Goal: Information Seeking & Learning: Stay updated

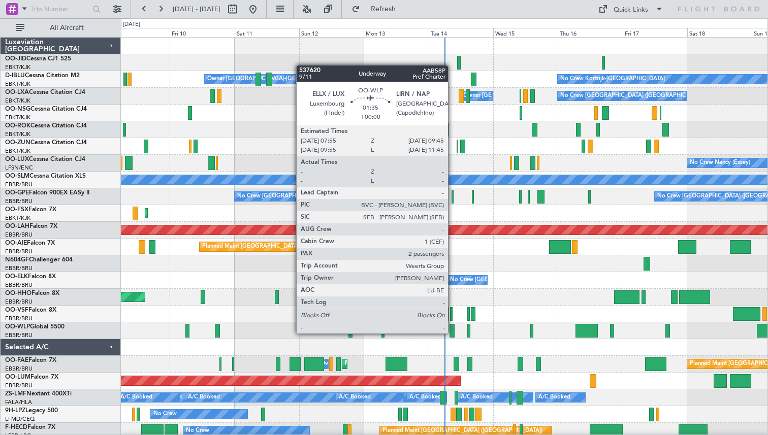
click at [452, 333] on div at bounding box center [451, 331] width 5 height 14
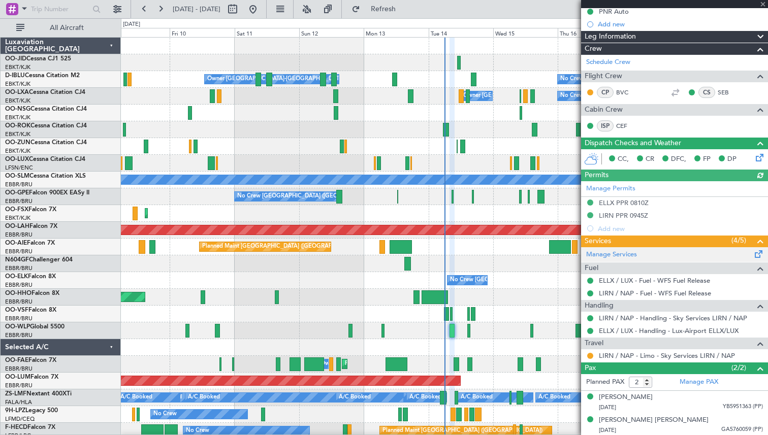
scroll to position [107, 0]
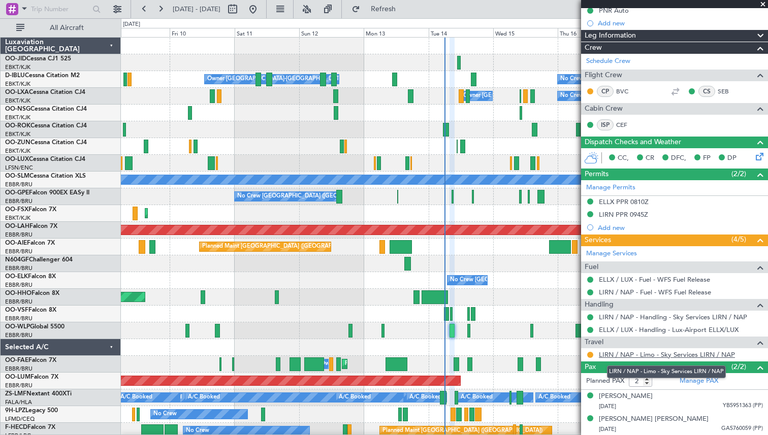
click at [676, 353] on link "LIRN / NAP - Limo - Sky Services LIRN / NAP" at bounding box center [667, 354] width 136 height 9
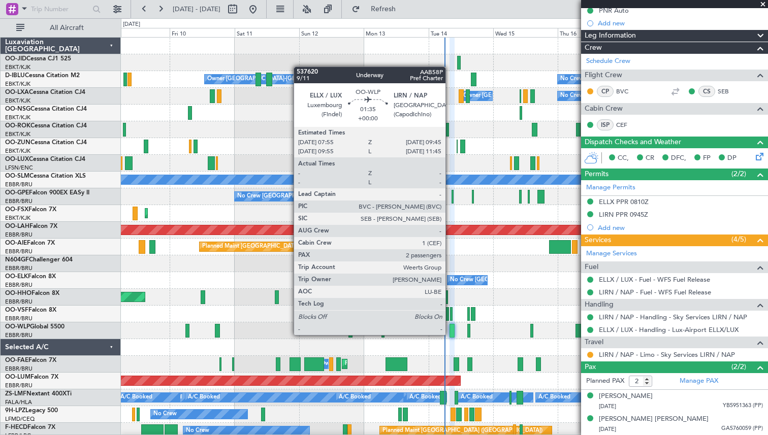
click at [450, 335] on div at bounding box center [451, 331] width 5 height 14
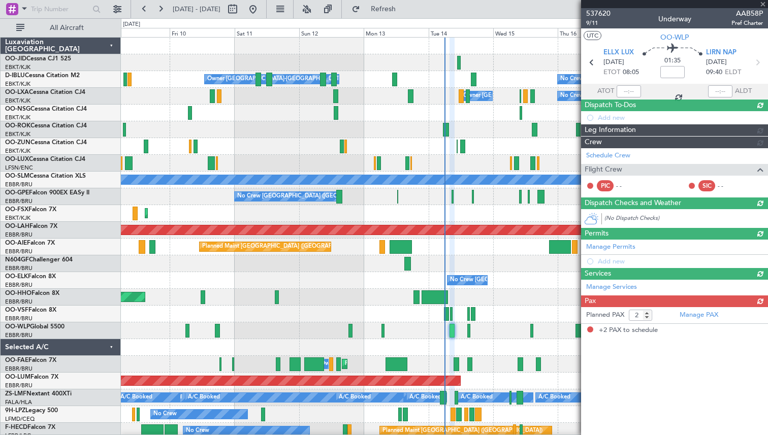
scroll to position [0, 0]
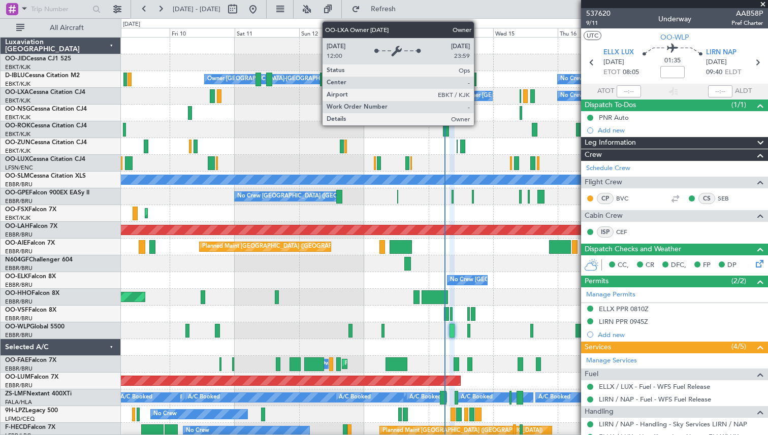
click at [478, 97] on div "Owner [GEOGRAPHIC_DATA]-[GEOGRAPHIC_DATA]" at bounding box center [531, 95] width 137 height 15
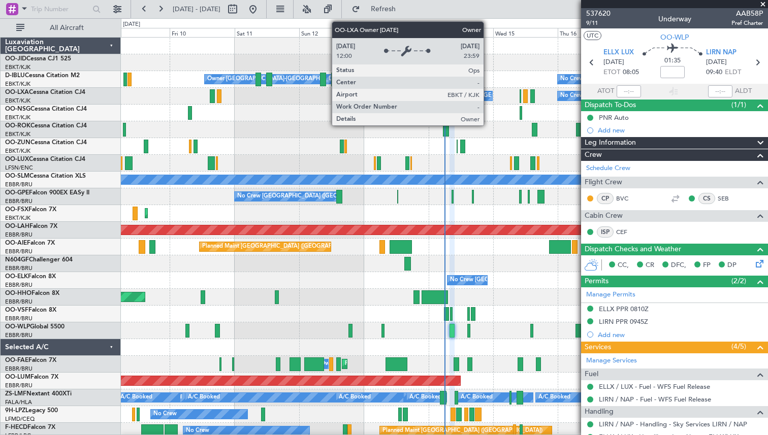
click at [488, 95] on div "Owner [GEOGRAPHIC_DATA]-[GEOGRAPHIC_DATA]" at bounding box center [531, 95] width 137 height 15
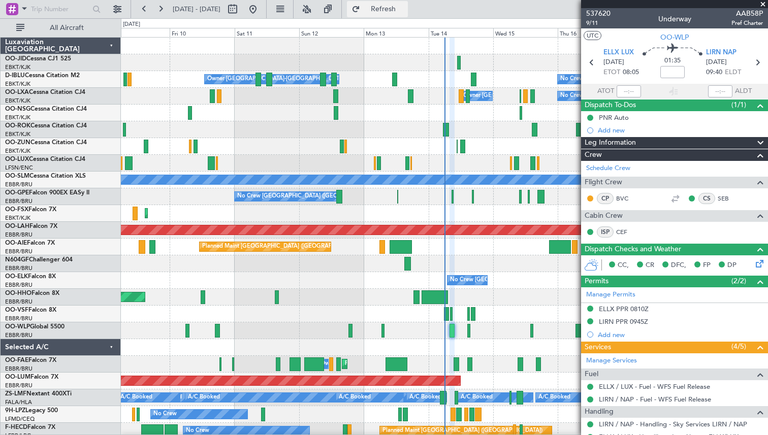
click at [405, 6] on span "Refresh" at bounding box center [383, 9] width 43 height 7
click at [315, 10] on button at bounding box center [307, 9] width 16 height 16
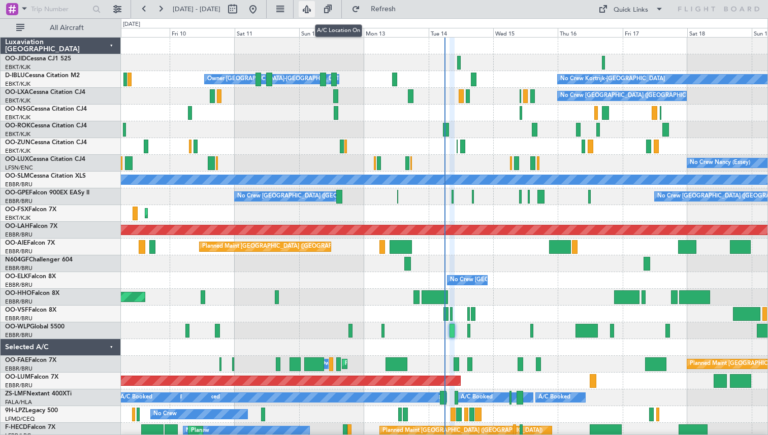
type input "0"
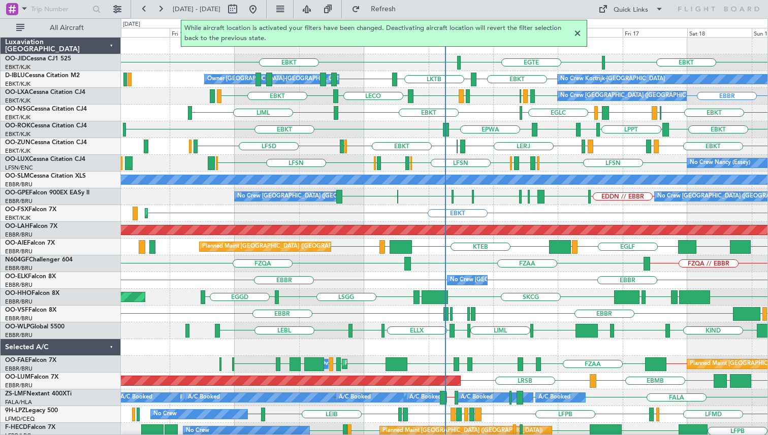
click at [576, 33] on div at bounding box center [577, 33] width 12 height 12
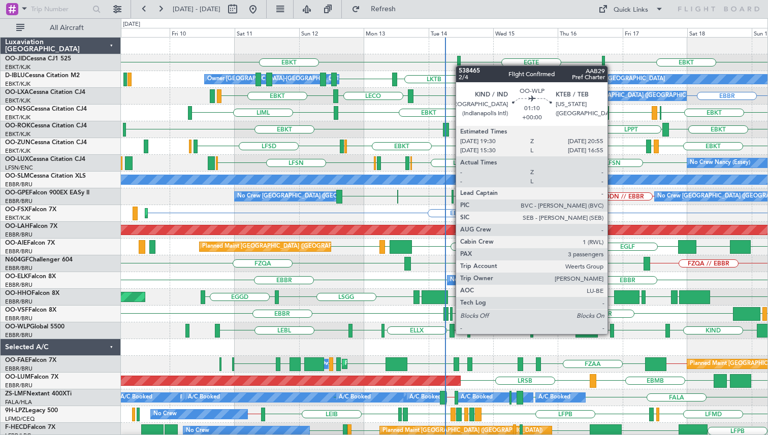
click at [612, 335] on div at bounding box center [612, 331] width 4 height 14
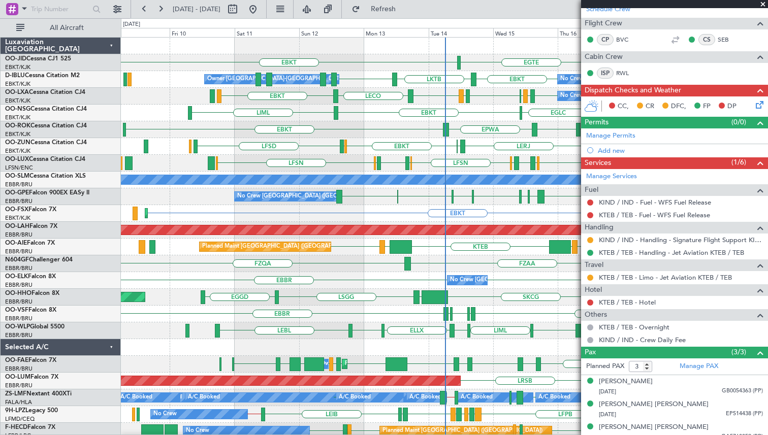
scroll to position [169, 0]
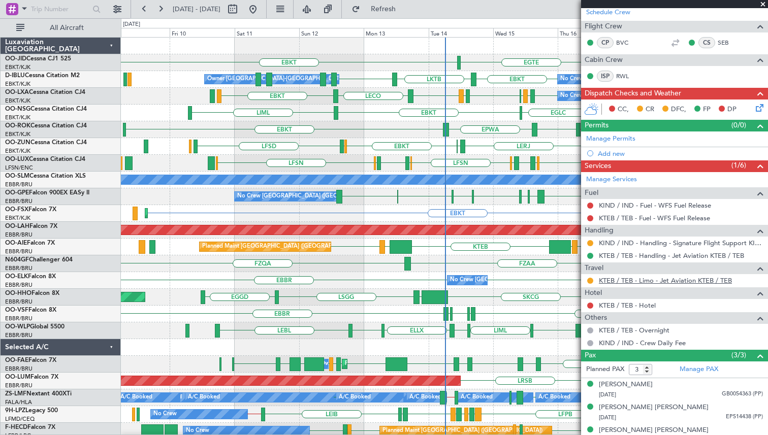
click at [661, 282] on link "KTEB / TEB - Limo - Jet Aviation KTEB / TEB" at bounding box center [665, 280] width 133 height 9
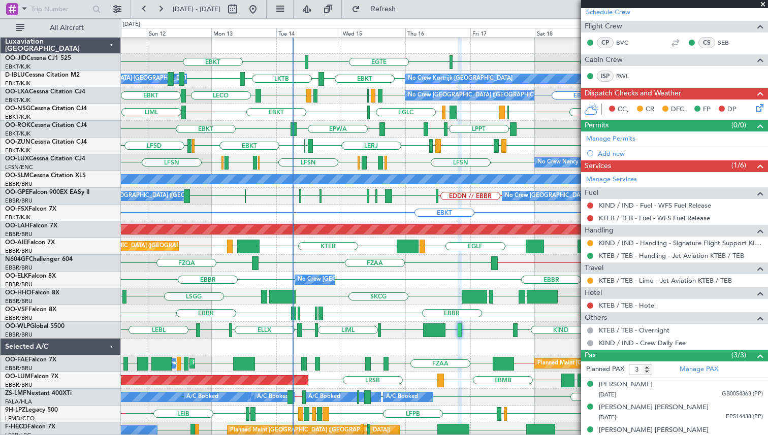
scroll to position [0, 0]
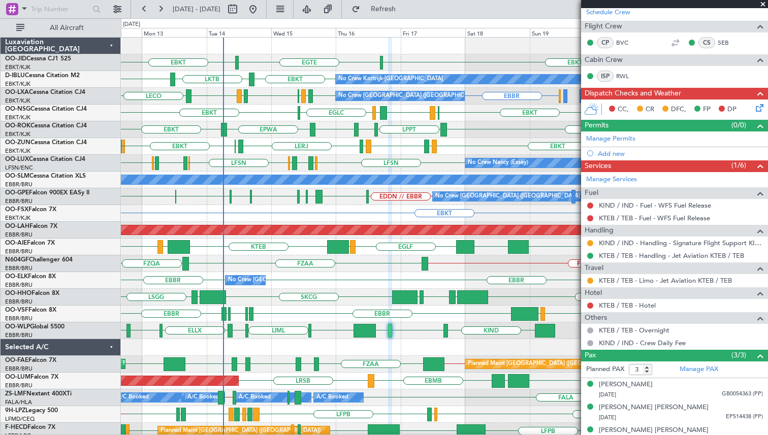
click at [250, 304] on div "RJTT LROP [GEOGRAPHIC_DATA] EGGD SKCG [GEOGRAPHIC_DATA] [GEOGRAPHIC_DATA] EGGD" at bounding box center [444, 297] width 646 height 17
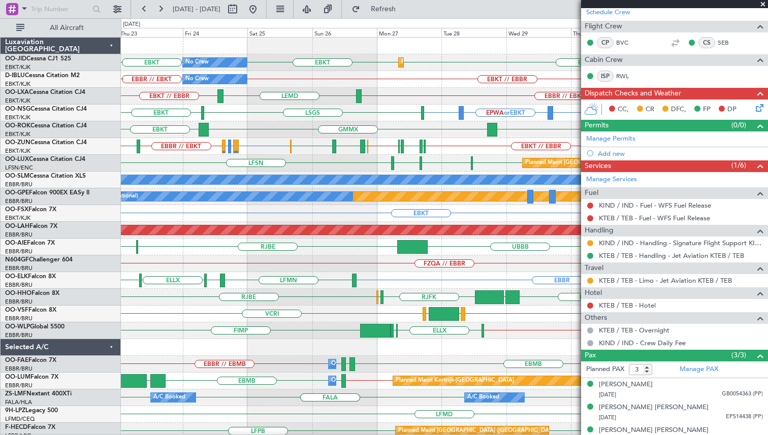
click at [67, 387] on div "EBKT EBKT EBKT No Crew Planned Maint [GEOGRAPHIC_DATA]-[GEOGRAPHIC_DATA] EBKT /…" at bounding box center [384, 226] width 768 height 417
